Goal: Browse casually: Explore the website without a specific task or goal

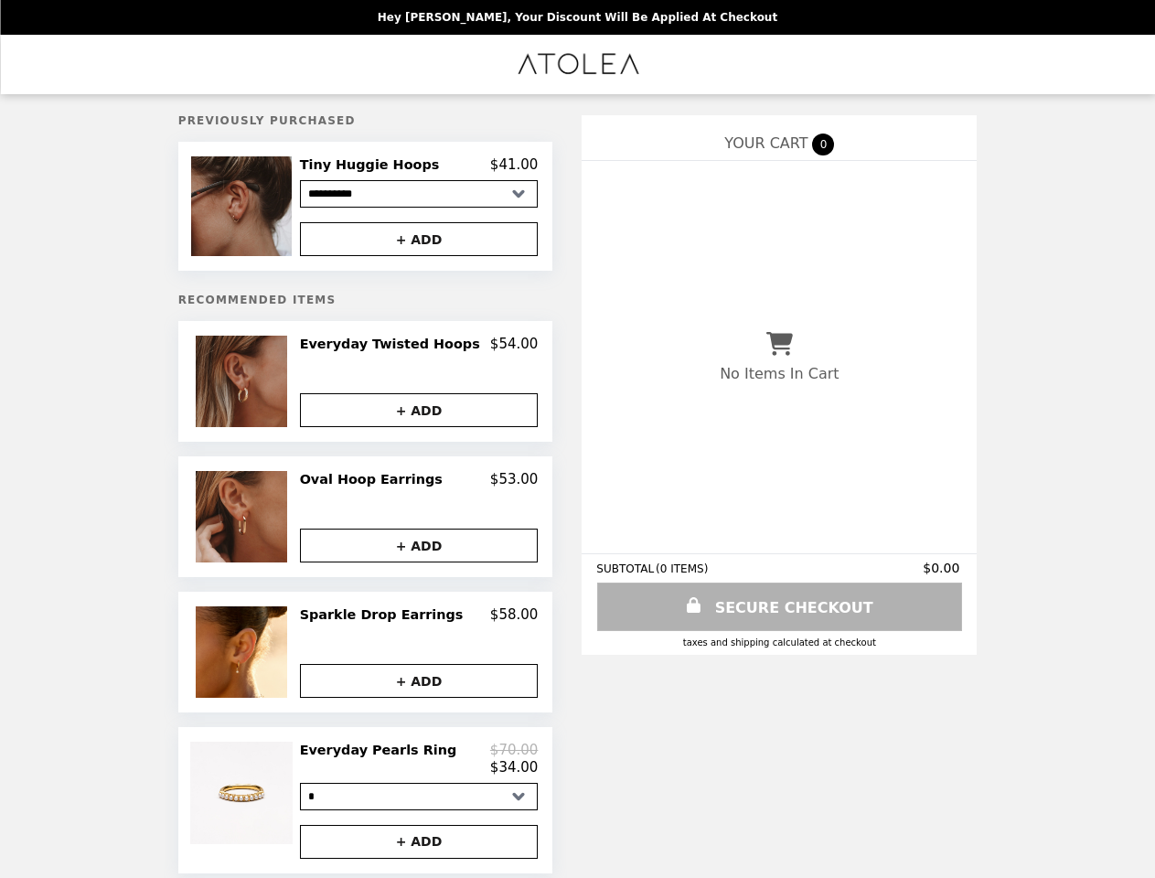
click at [267, 208] on img at bounding box center [243, 206] width 104 height 100
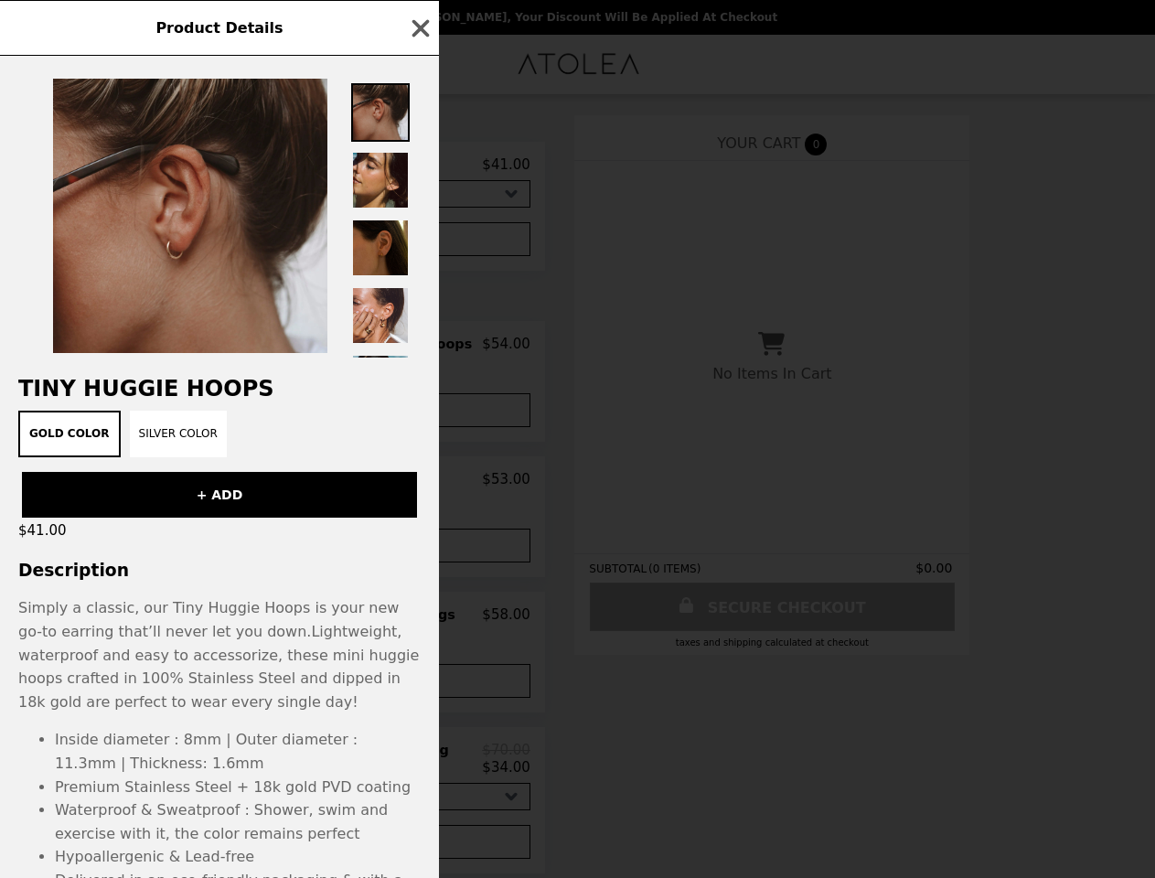
click at [419, 167] on div "Product Details Tiny Huggie Hoops Gold Color Silver Color + ADD $41.00 Descript…" at bounding box center [577, 439] width 1155 height 878
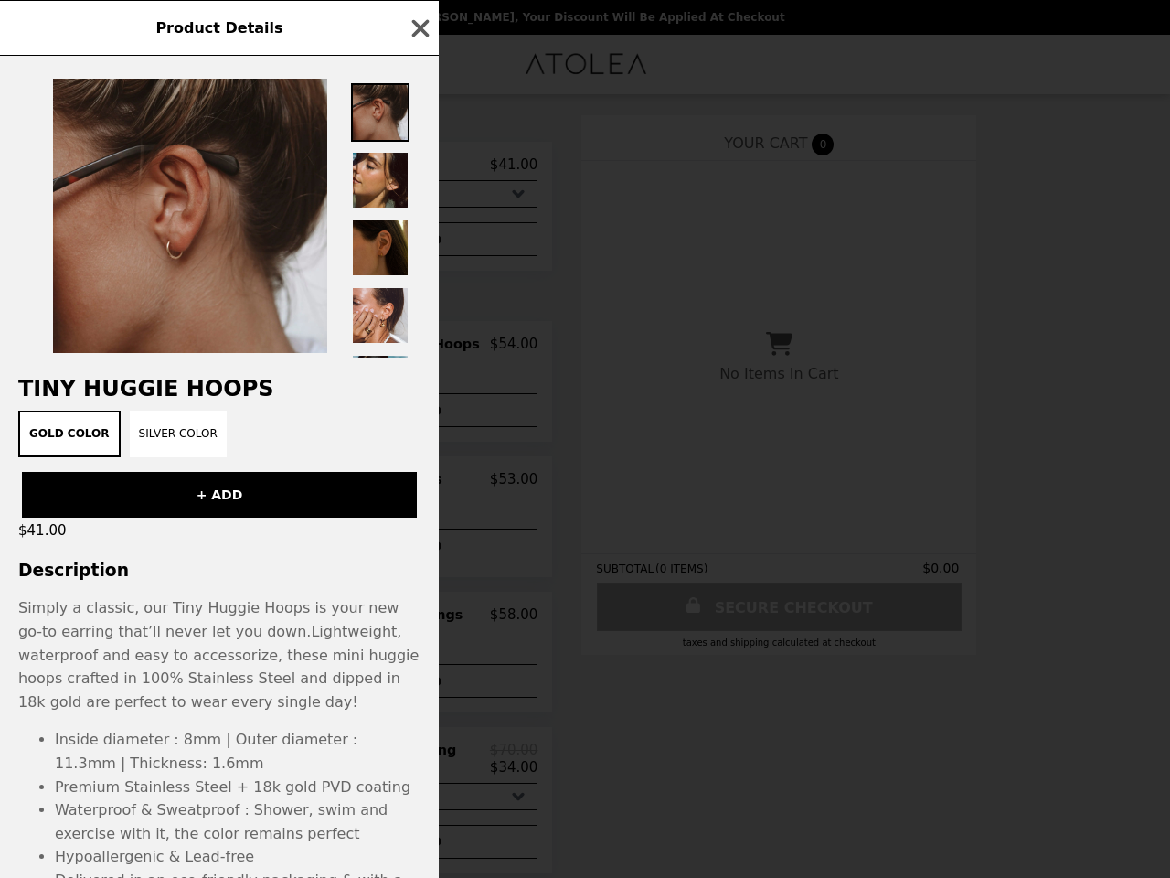
click at [419, 242] on div at bounding box center [219, 207] width 439 height 302
click at [267, 387] on h2 "Tiny Huggie Hoops" at bounding box center [219, 389] width 439 height 26
click at [419, 350] on div at bounding box center [219, 207] width 439 height 302
click at [419, 415] on div "Product Details Tiny Huggie Hoops Gold Color Silver Color + ADD $41.00 Descript…" at bounding box center [585, 439] width 1170 height 878
click at [267, 522] on div "Product Details Tiny Huggie Hoops Gold Color Silver Color + ADD $41.00 Descript…" at bounding box center [585, 439] width 1170 height 878
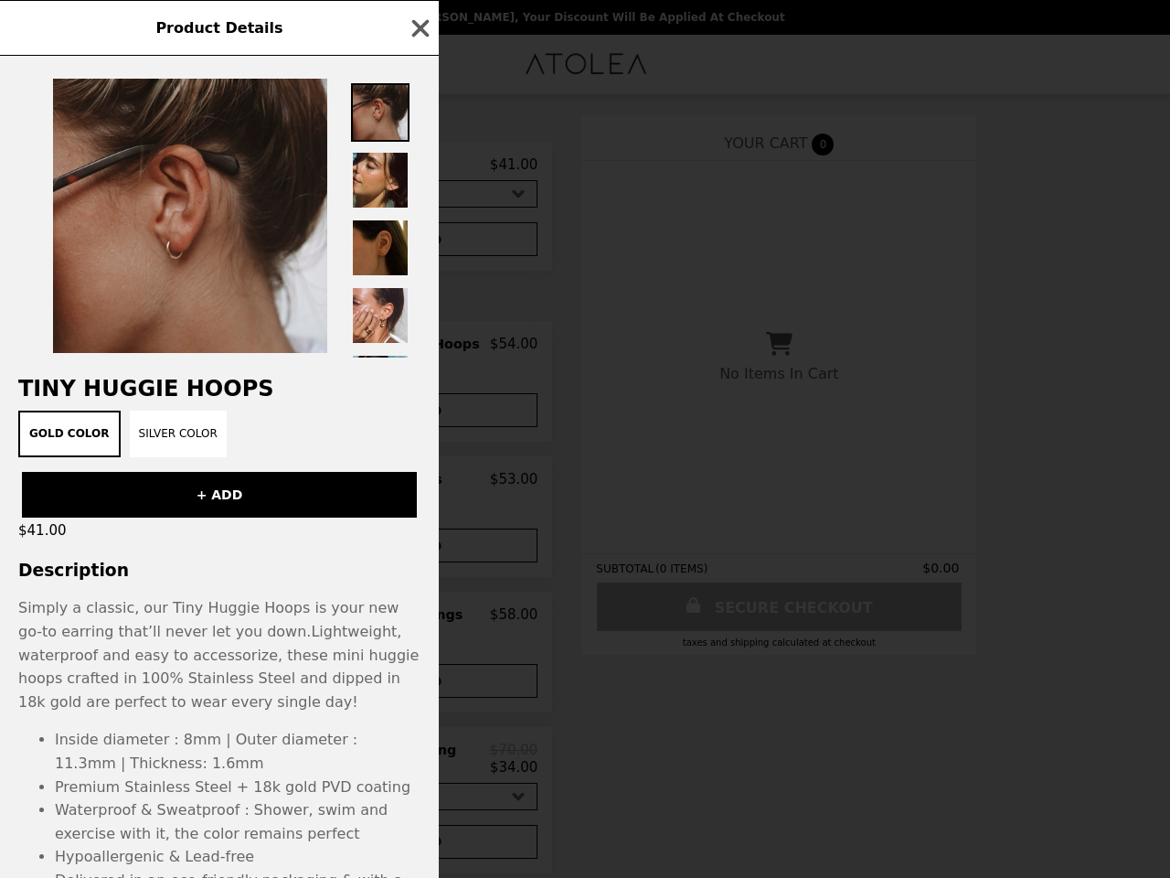
click at [419, 485] on h2 "Oval Hoop Earrings" at bounding box center [375, 479] width 150 height 16
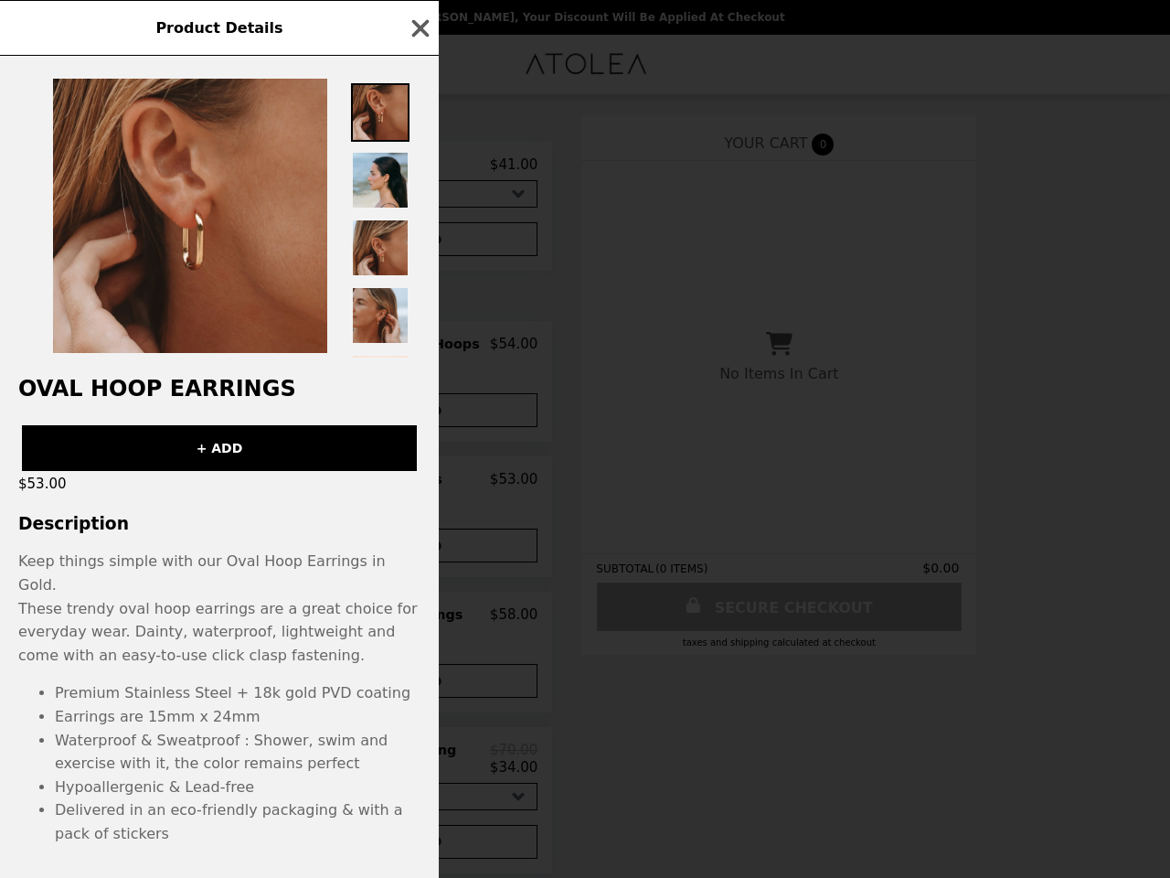
click at [419, 550] on div "Product Details Oval Hoop Earrings + ADD $53.00 Description Keep things simple …" at bounding box center [585, 439] width 1170 height 878
click at [267, 657] on p "Keep things simple with our Oval Hoop Earrings in Gold. These trendy oval hoop …" at bounding box center [219, 704] width 439 height 310
